Goal: Information Seeking & Learning: Learn about a topic

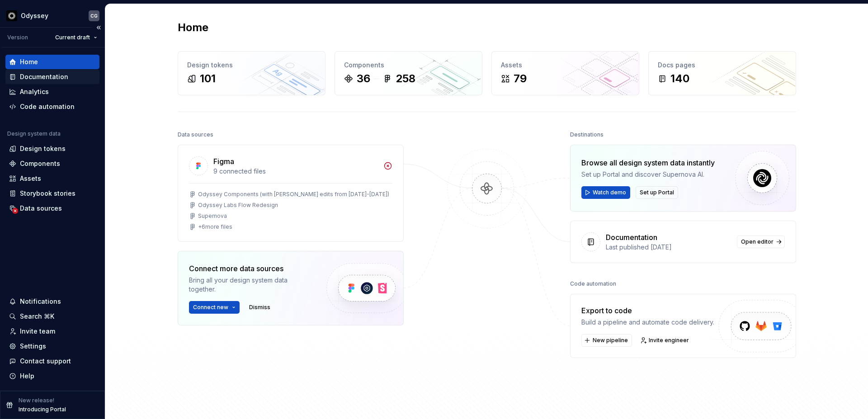
click at [45, 75] on div "Documentation" at bounding box center [44, 76] width 48 height 9
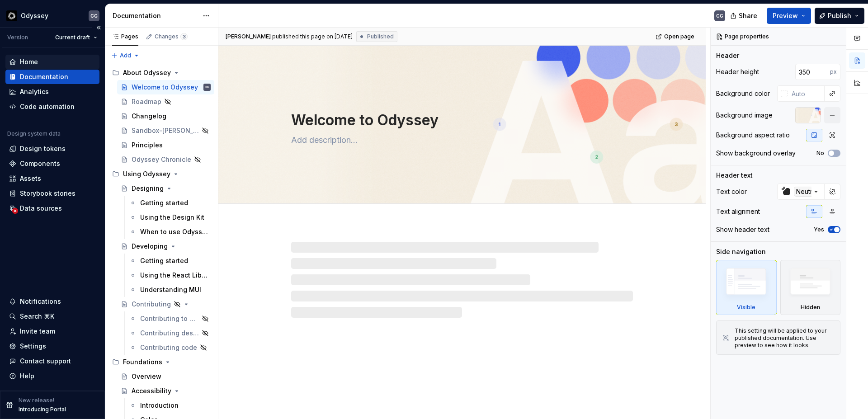
click at [31, 59] on div "Home" at bounding box center [29, 61] width 18 height 9
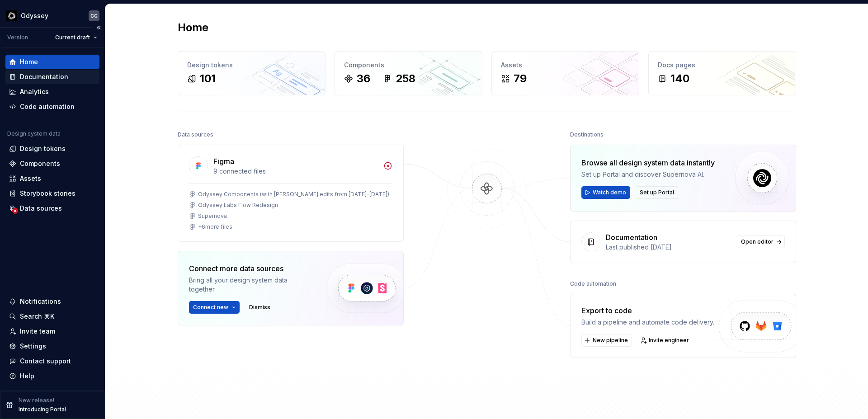
click at [34, 70] on div "Documentation" at bounding box center [52, 77] width 94 height 14
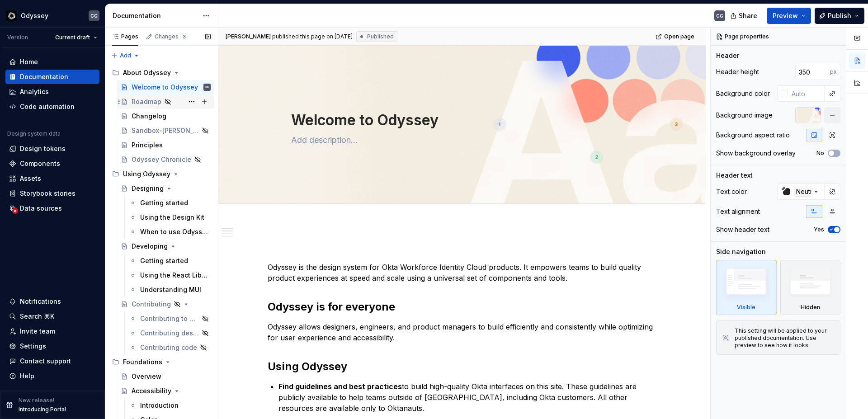
click at [145, 101] on div "Roadmap" at bounding box center [146, 101] width 30 height 9
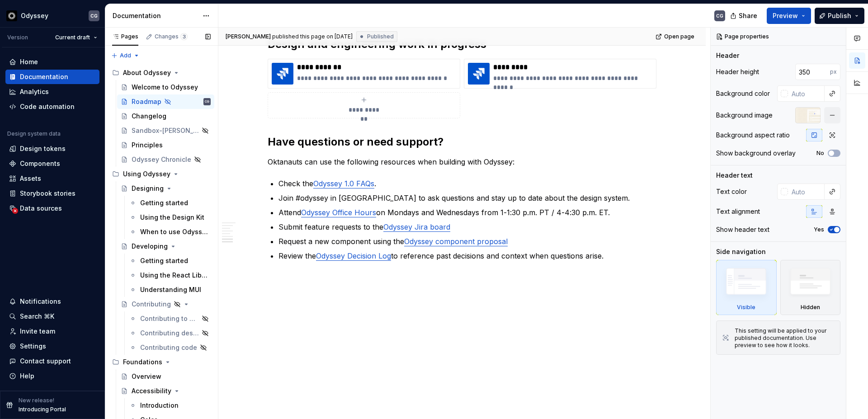
scroll to position [172, 0]
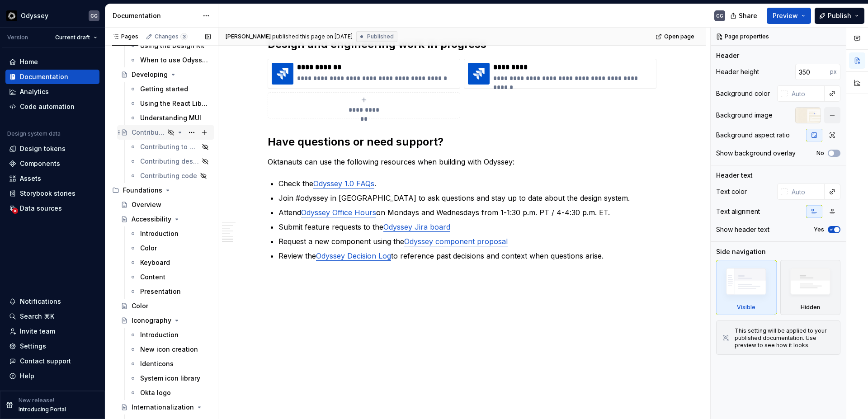
click at [149, 133] on div "Contributing" at bounding box center [147, 132] width 33 height 9
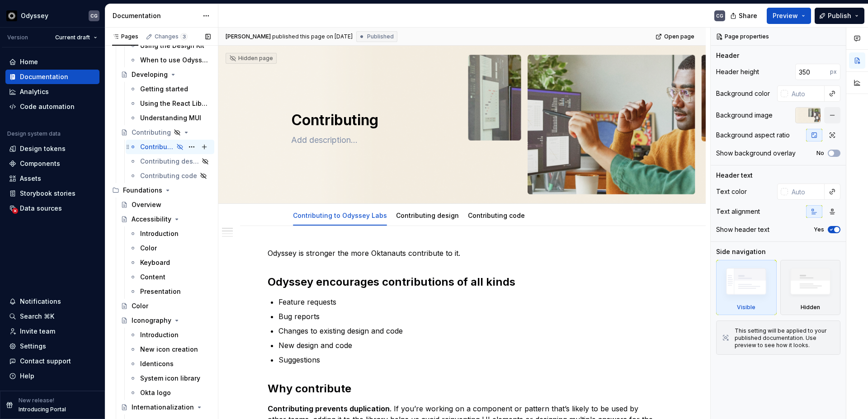
click at [155, 146] on div "Contributing to Odyssey Labs" at bounding box center [156, 146] width 33 height 9
click at [431, 216] on link "Contributing design" at bounding box center [427, 215] width 63 height 8
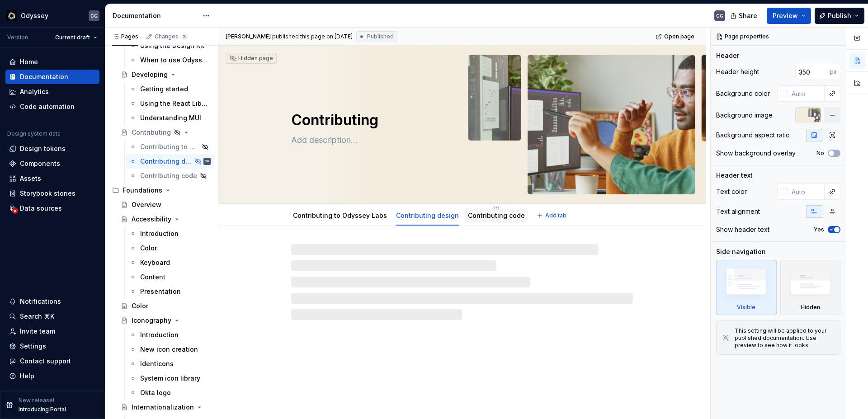
click at [481, 219] on div "Contributing code" at bounding box center [496, 215] width 57 height 9
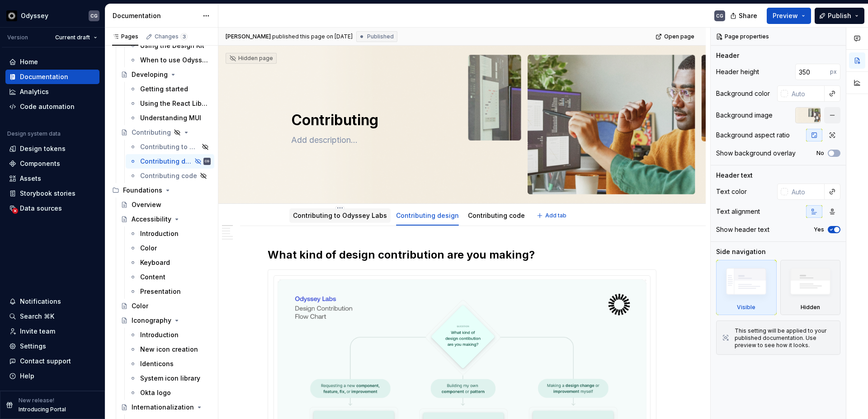
click at [328, 214] on link "Contributing to Odyssey Labs" at bounding box center [340, 215] width 94 height 8
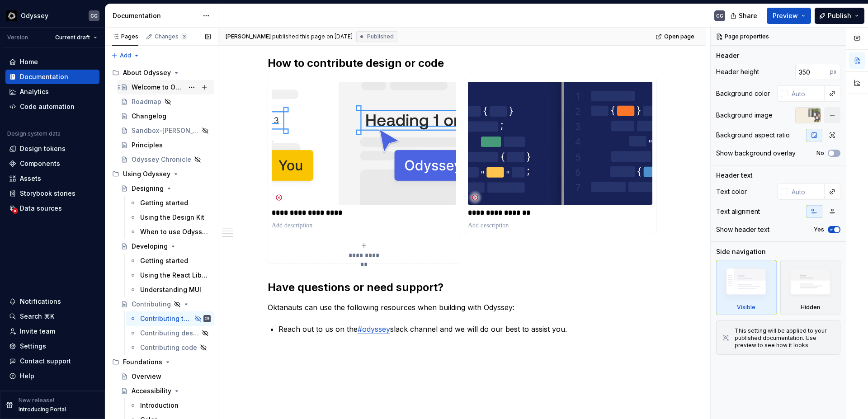
click at [154, 86] on div "Welcome to Odyssey" at bounding box center [157, 87] width 52 height 9
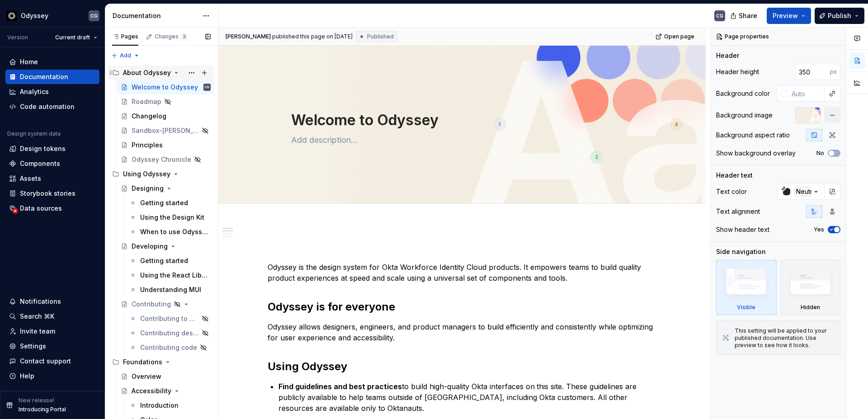
click at [117, 73] on icon "Page tree" at bounding box center [115, 72] width 7 height 7
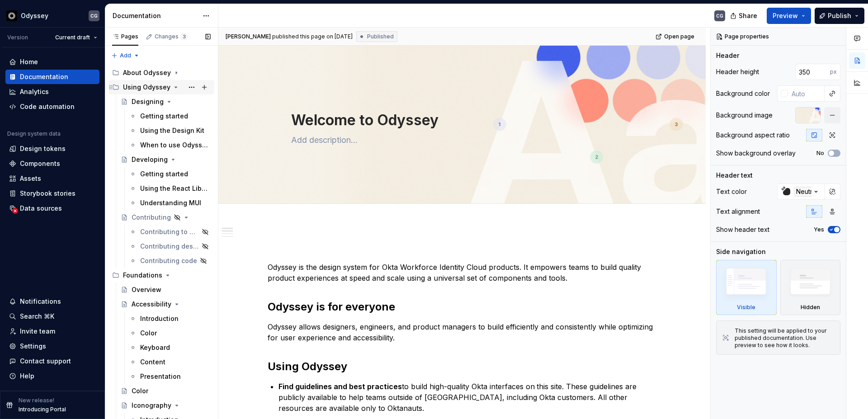
click at [116, 84] on icon "Page tree" at bounding box center [115, 87] width 7 height 7
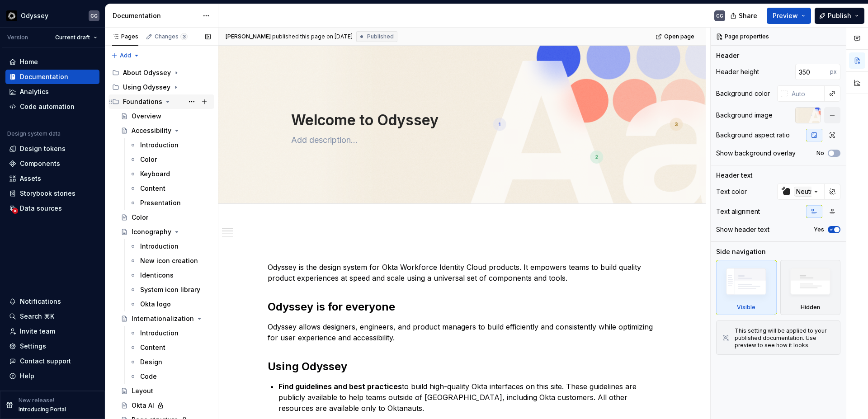
click at [115, 103] on icon "Page tree" at bounding box center [115, 101] width 7 height 7
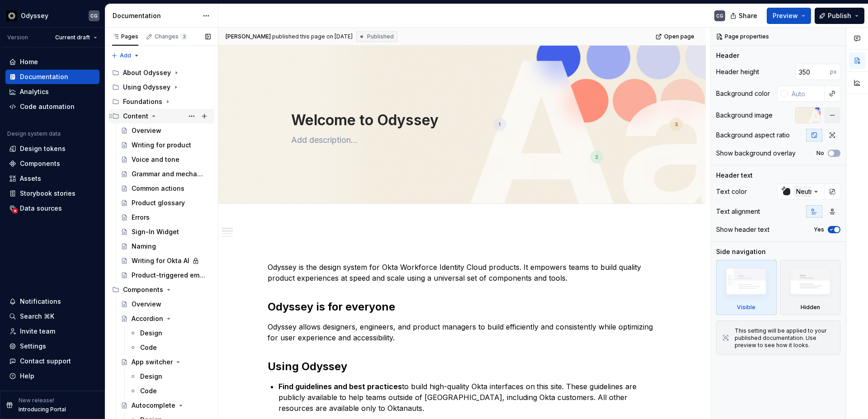
click at [114, 117] on icon "Page tree" at bounding box center [110, 116] width 7 height 7
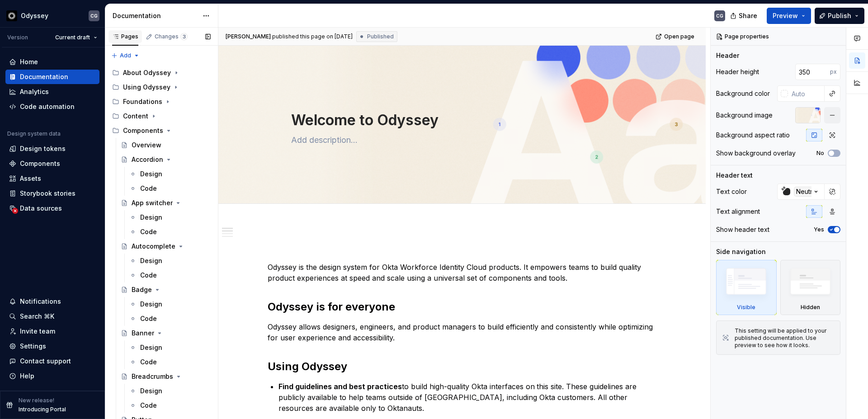
type textarea "*"
click at [128, 37] on div "Pages" at bounding box center [125, 36] width 26 height 7
click at [180, 37] on span "3" at bounding box center [183, 36] width 7 height 7
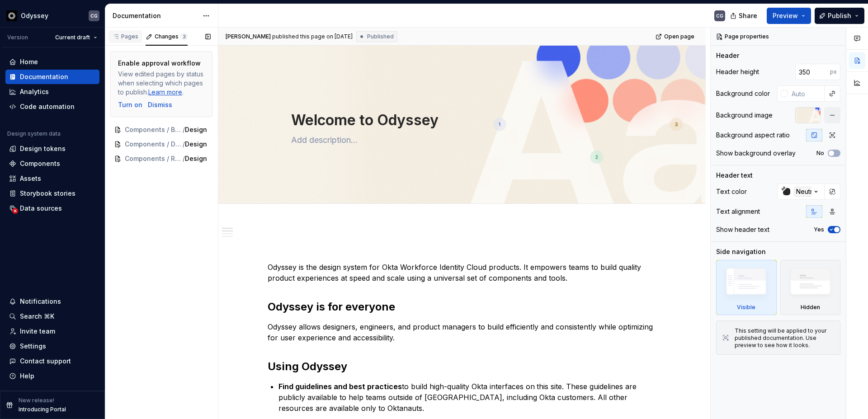
click at [131, 37] on div "Pages" at bounding box center [125, 36] width 26 height 7
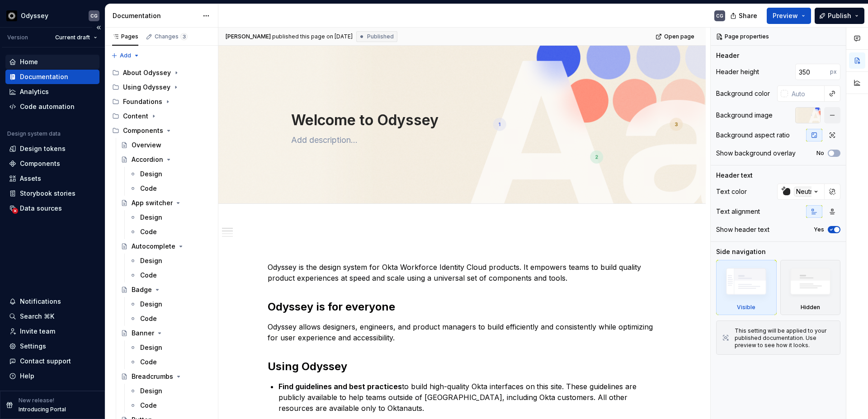
click at [39, 61] on div "Home" at bounding box center [52, 61] width 87 height 9
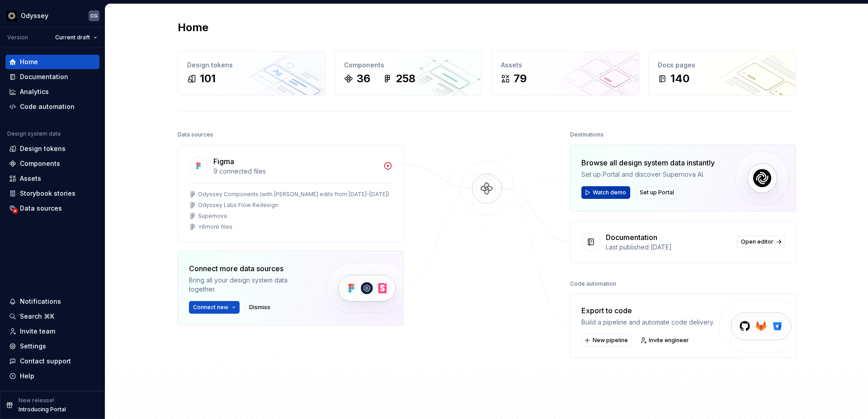
click at [600, 193] on span "Watch demo" at bounding box center [608, 192] width 33 height 7
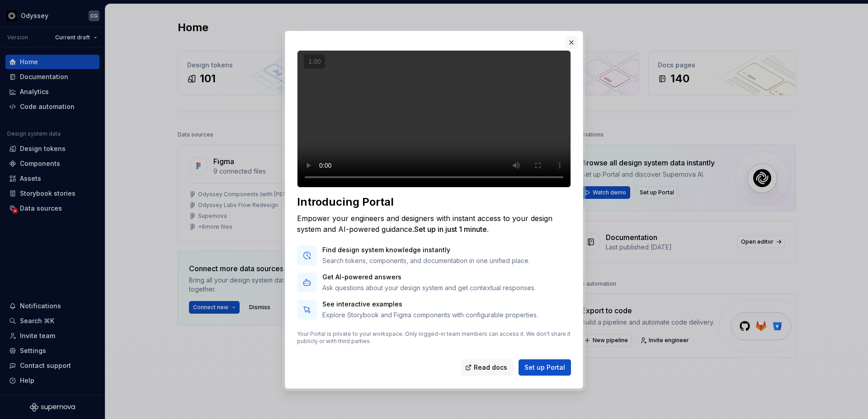
click at [570, 36] on button "button" at bounding box center [571, 42] width 13 height 13
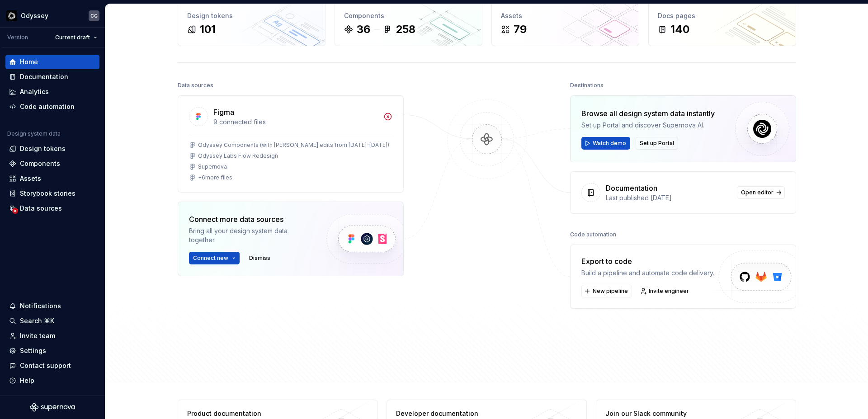
scroll to position [45, 0]
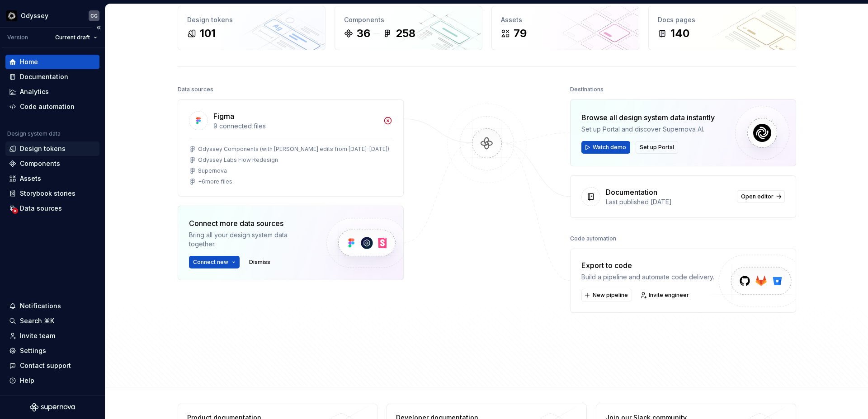
click at [49, 145] on div "Design tokens" at bounding box center [43, 148] width 46 height 9
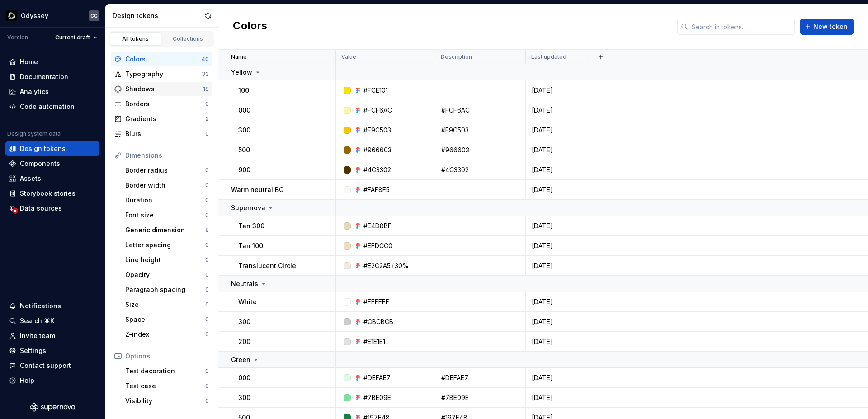
click at [152, 88] on div "Shadows" at bounding box center [164, 89] width 78 height 9
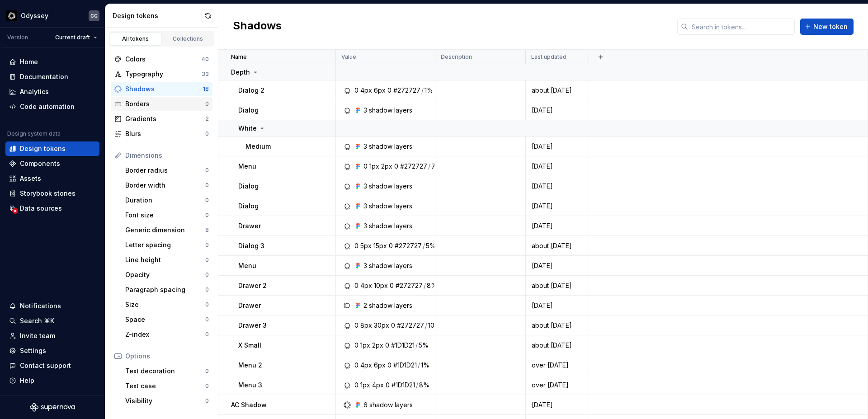
click at [155, 102] on div "Borders" at bounding box center [165, 103] width 80 height 9
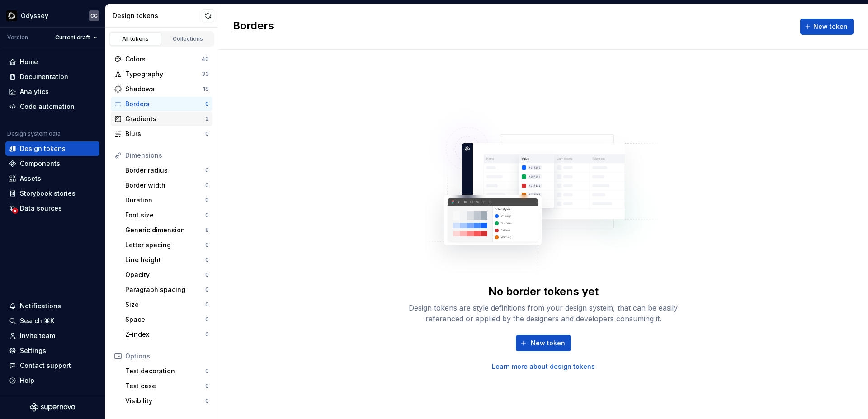
click at [153, 117] on div "Gradients" at bounding box center [165, 118] width 80 height 9
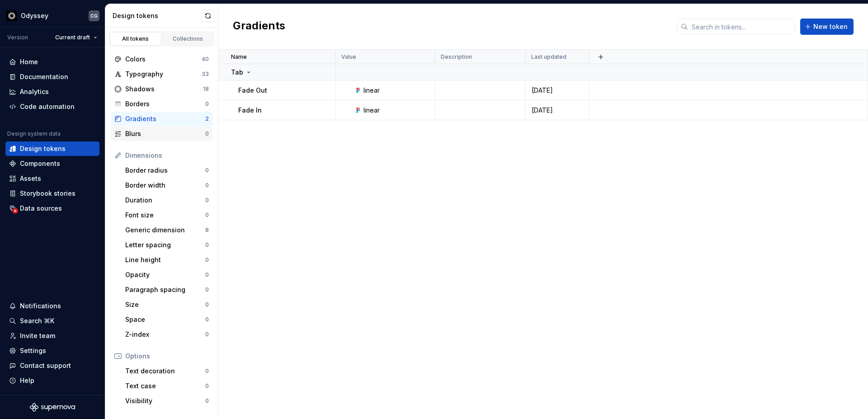
click at [151, 136] on div "Blurs" at bounding box center [165, 133] width 80 height 9
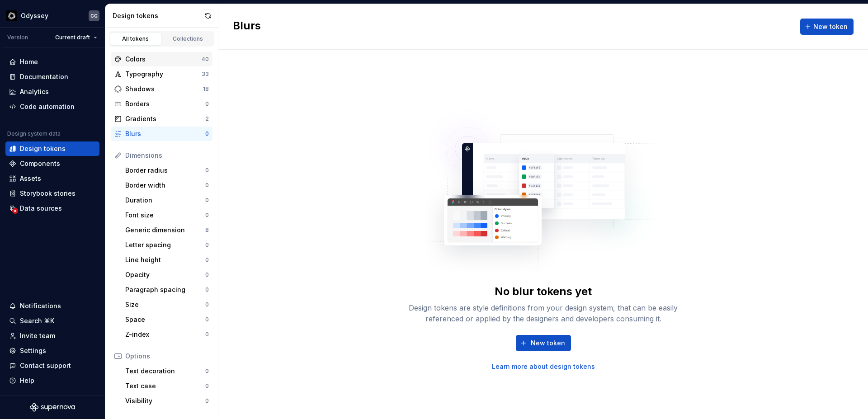
click at [152, 60] on div "Colors" at bounding box center [163, 59] width 76 height 9
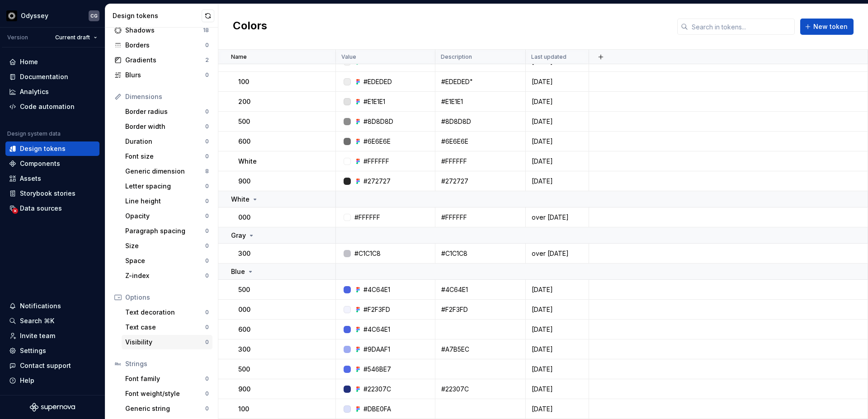
scroll to position [76, 0]
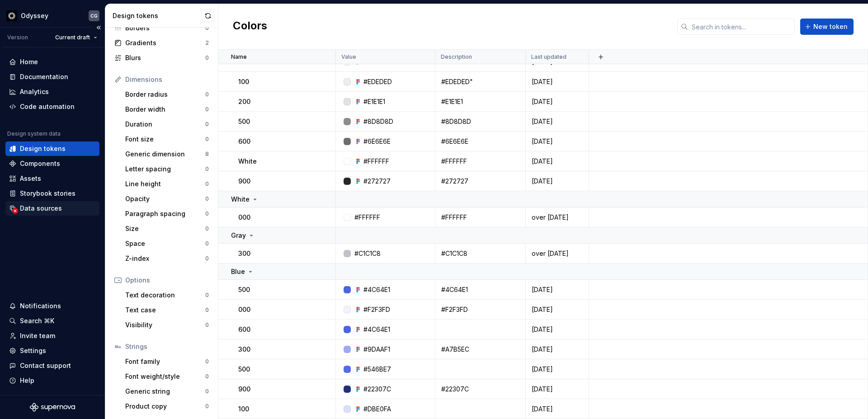
click at [46, 207] on div "Data sources" at bounding box center [41, 208] width 42 height 9
